Goal: Task Accomplishment & Management: Complete application form

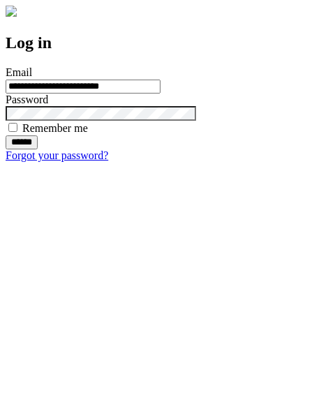
type input "**********"
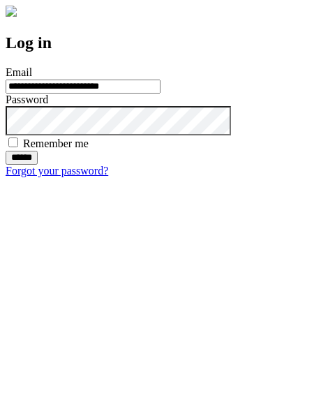
click at [38, 165] on input "******" at bounding box center [22, 158] width 32 height 14
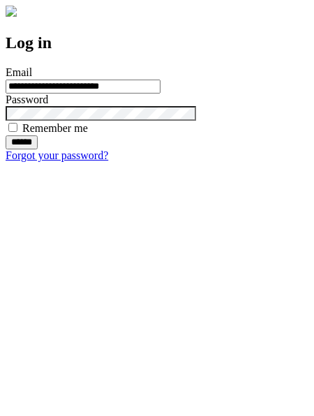
type input "**********"
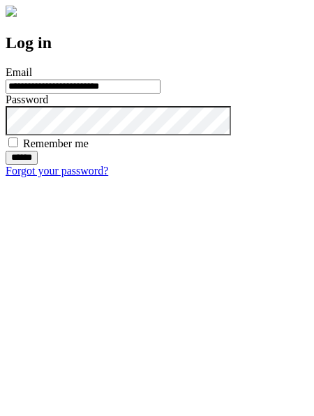
click at [38, 165] on input "******" at bounding box center [22, 158] width 32 height 14
